Goal: Transaction & Acquisition: Book appointment/travel/reservation

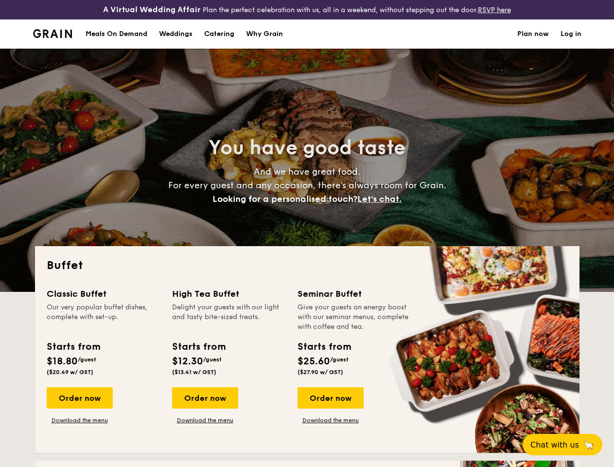
select select
click at [307, 233] on div "You have good taste And we have great food. For every guest and any occasion, t…" at bounding box center [307, 170] width 544 height 243
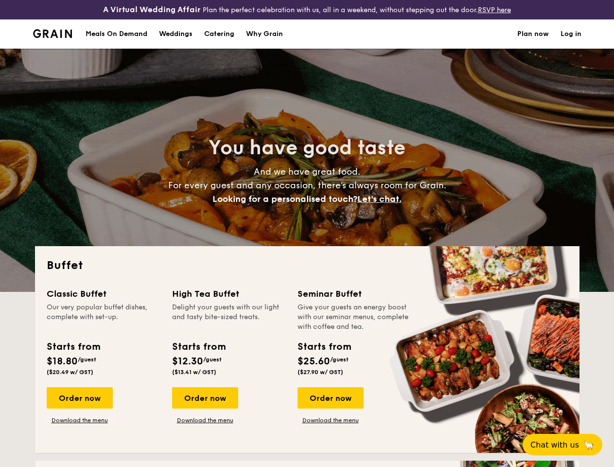
click at [571, 42] on link "Log in" at bounding box center [570, 33] width 21 height 29
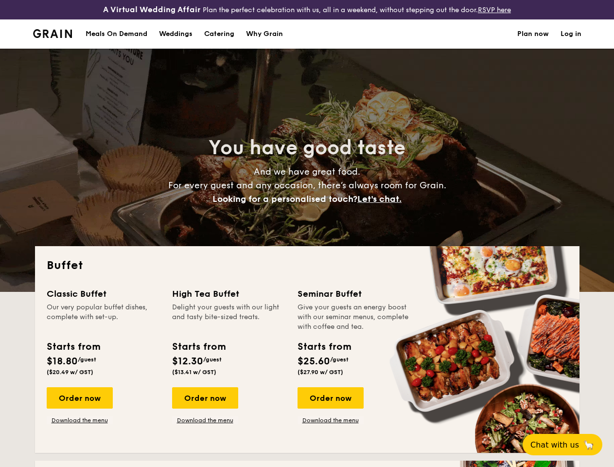
click at [382, 204] on span "Let's chat." at bounding box center [379, 198] width 44 height 11
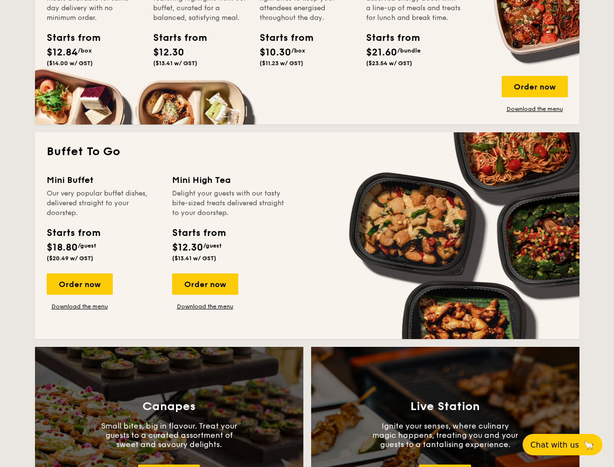
click at [205, 406] on div "Canapes Small bites, big in flavour. Treat your guests to a curated assortment …" at bounding box center [169, 450] width 268 height 207
click at [568, 444] on span "Chat with us" at bounding box center [554, 444] width 49 height 9
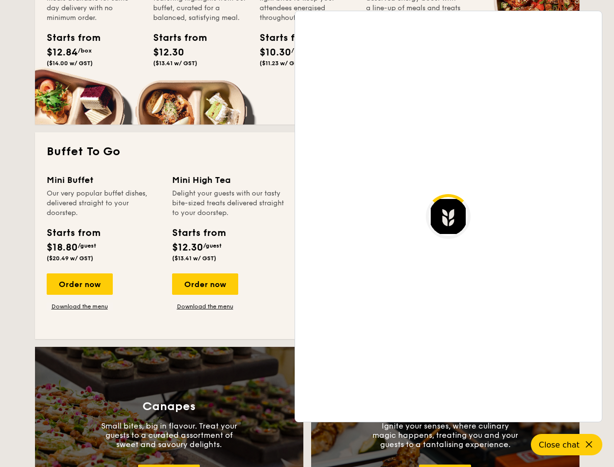
scroll to position [1696, 0]
